Goal: Book appointment/travel/reservation

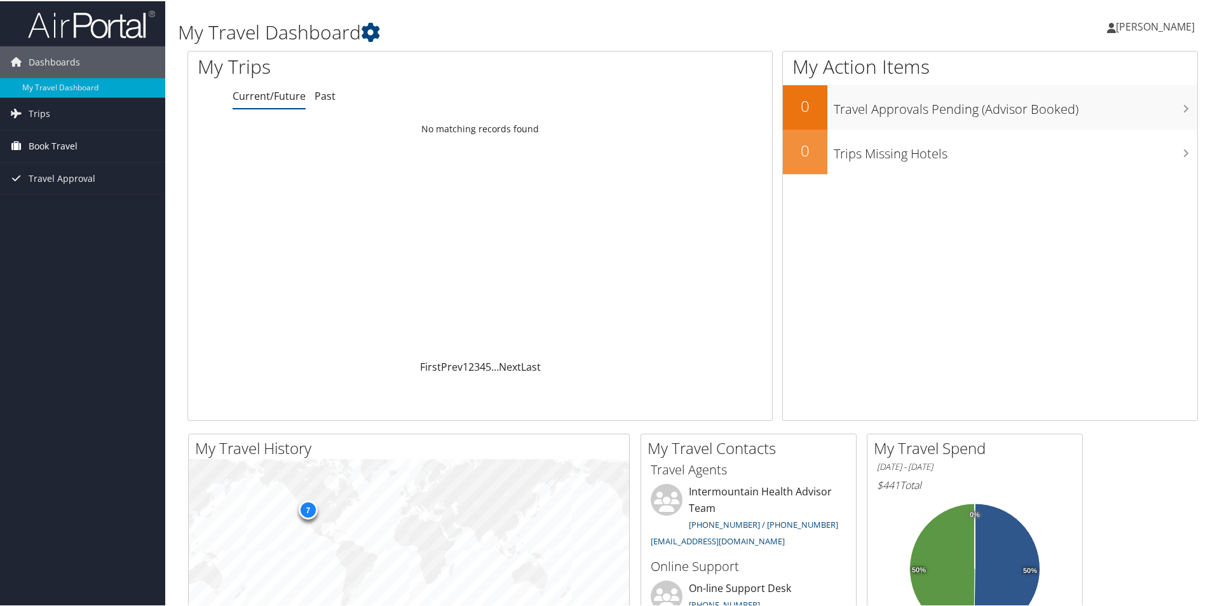
click at [37, 147] on span "Book Travel" at bounding box center [53, 145] width 49 height 32
click at [32, 207] on link "Book/Manage Online Trips" at bounding box center [82, 208] width 165 height 19
